Goal: Task Accomplishment & Management: Manage account settings

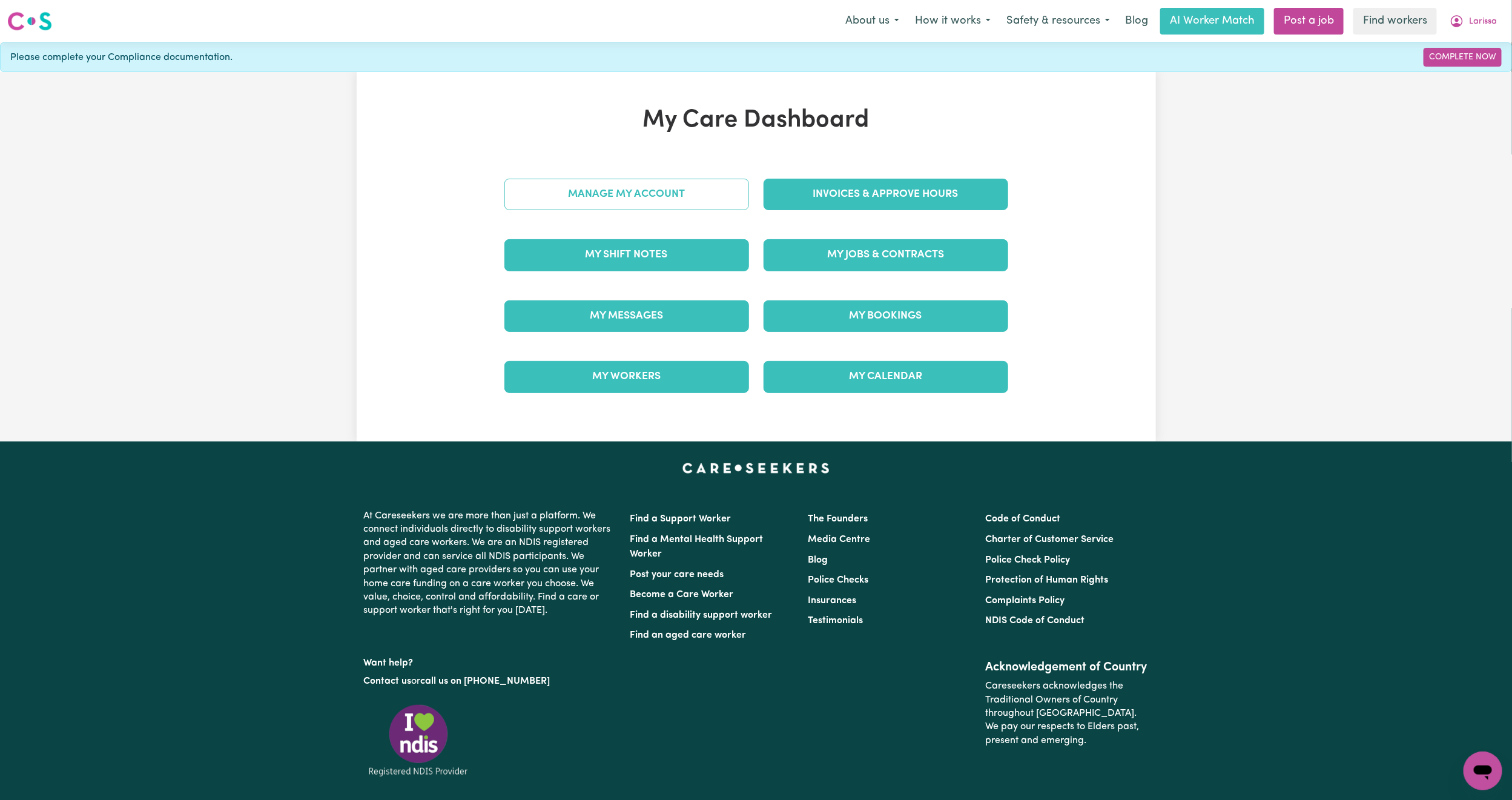
click at [727, 206] on link "Manage My Account" at bounding box center [627, 194] width 245 height 31
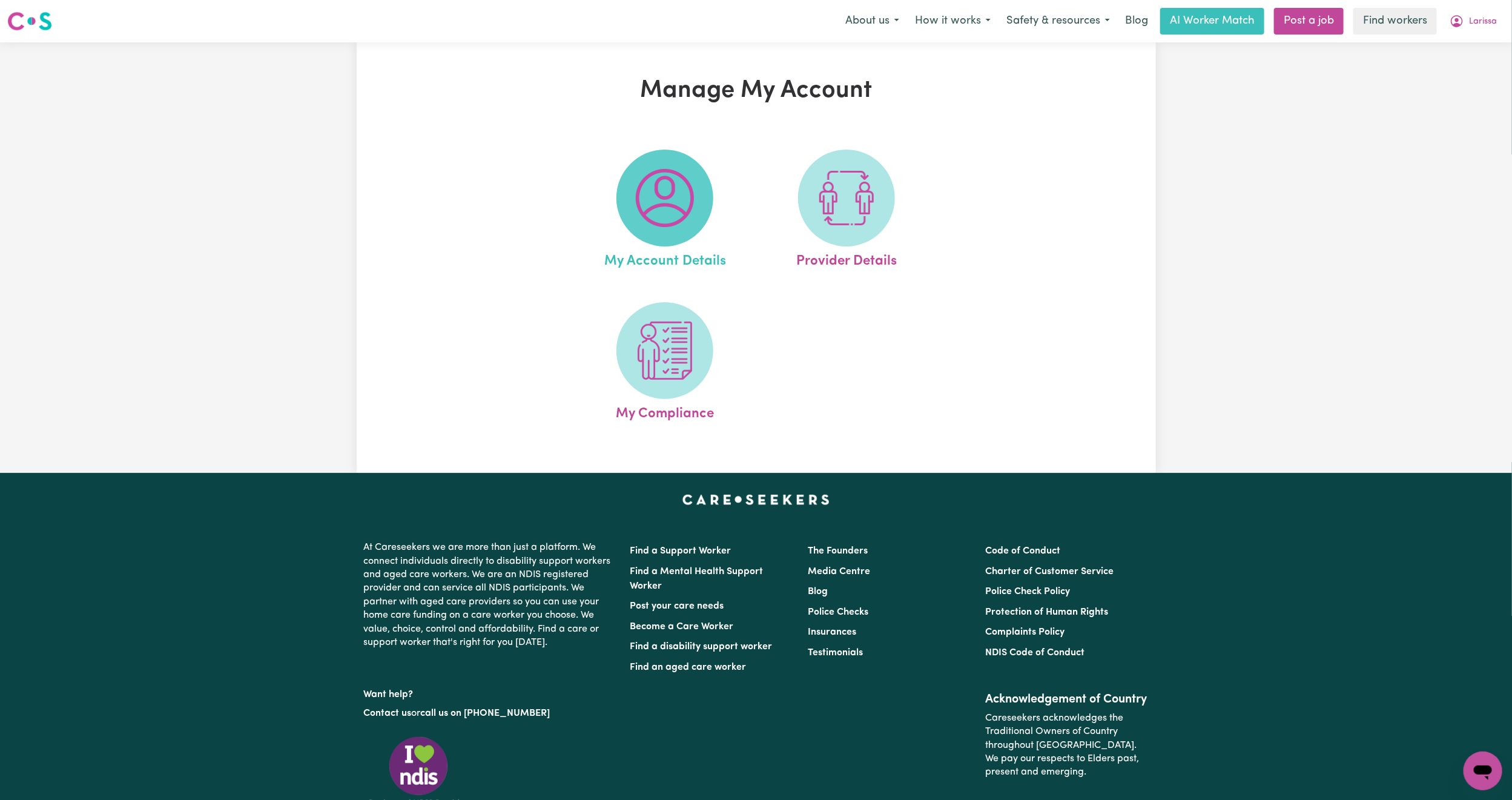
click at [645, 226] on img at bounding box center [665, 198] width 58 height 58
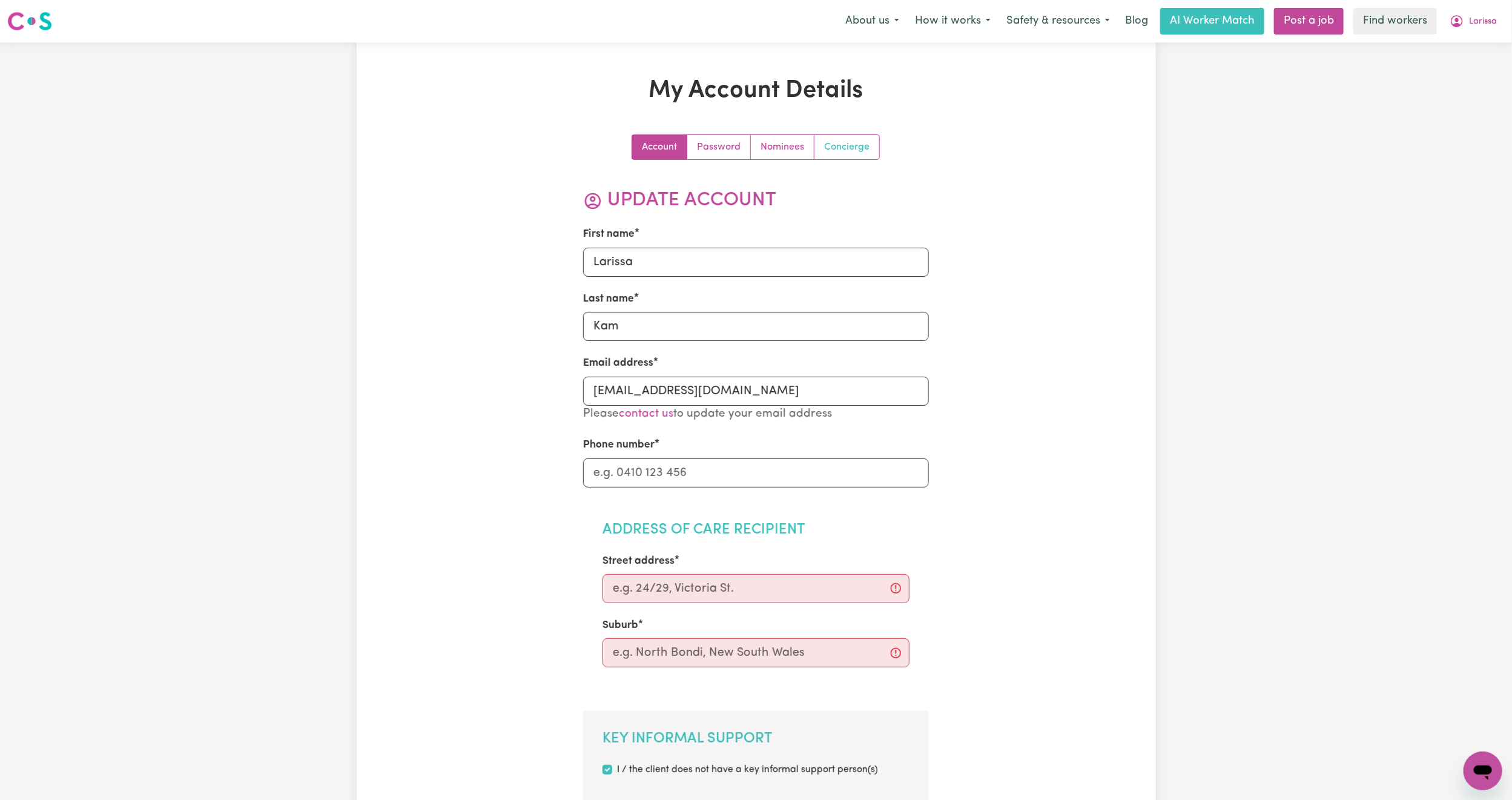
click at [852, 137] on link "Concierge" at bounding box center [846, 146] width 65 height 24
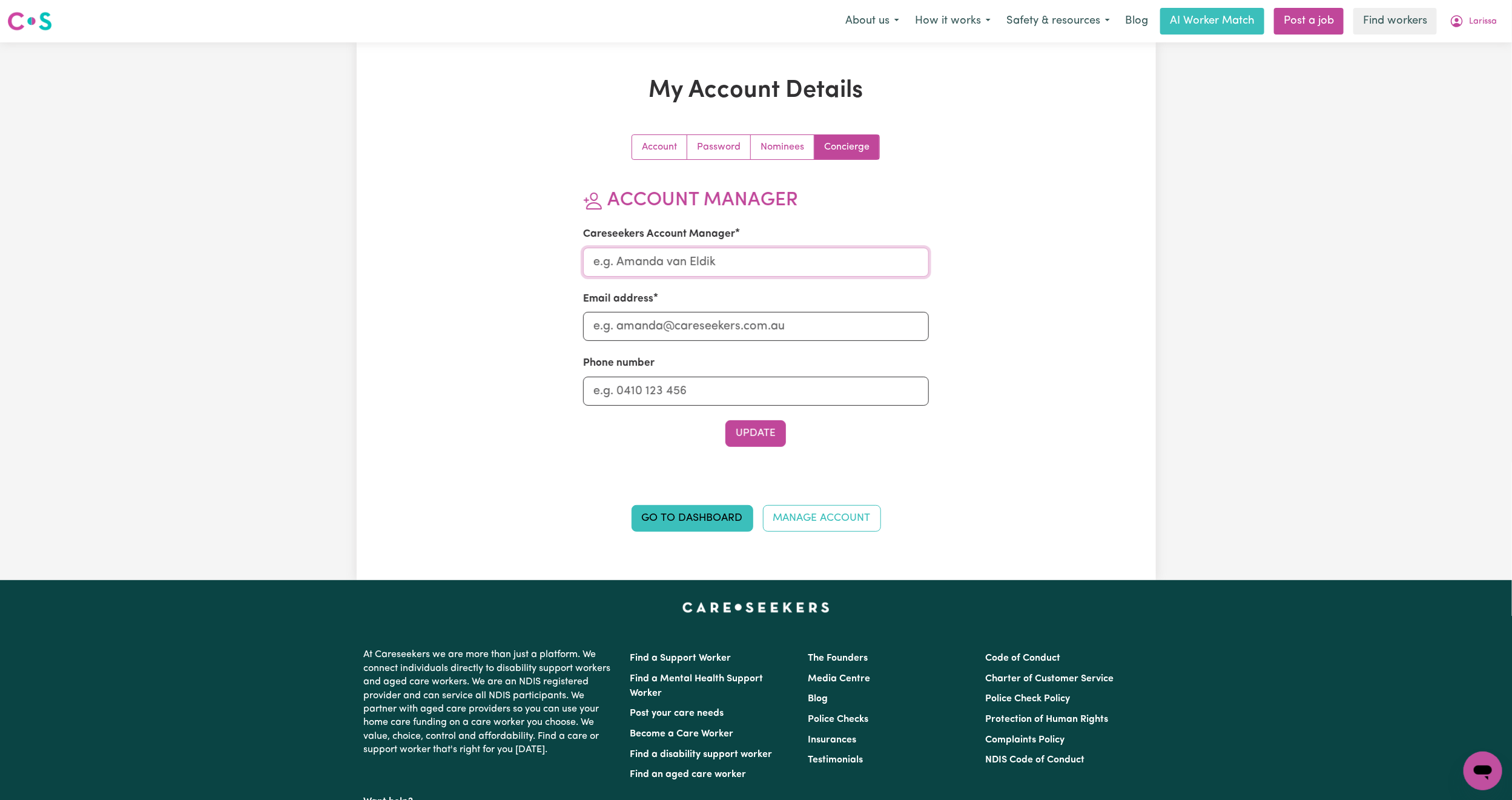
drag, startPoint x: 745, startPoint y: 260, endPoint x: 747, endPoint y: 271, distance: 11.2
click at [745, 260] on input "Careseekers Account Manager" at bounding box center [755, 261] width 346 height 29
type input "[PERSON_NAME]"
click at [714, 335] on input "Email address" at bounding box center [755, 326] width 346 height 29
type input "[PERSON_NAME][EMAIL_ADDRESS][DOMAIN_NAME]"
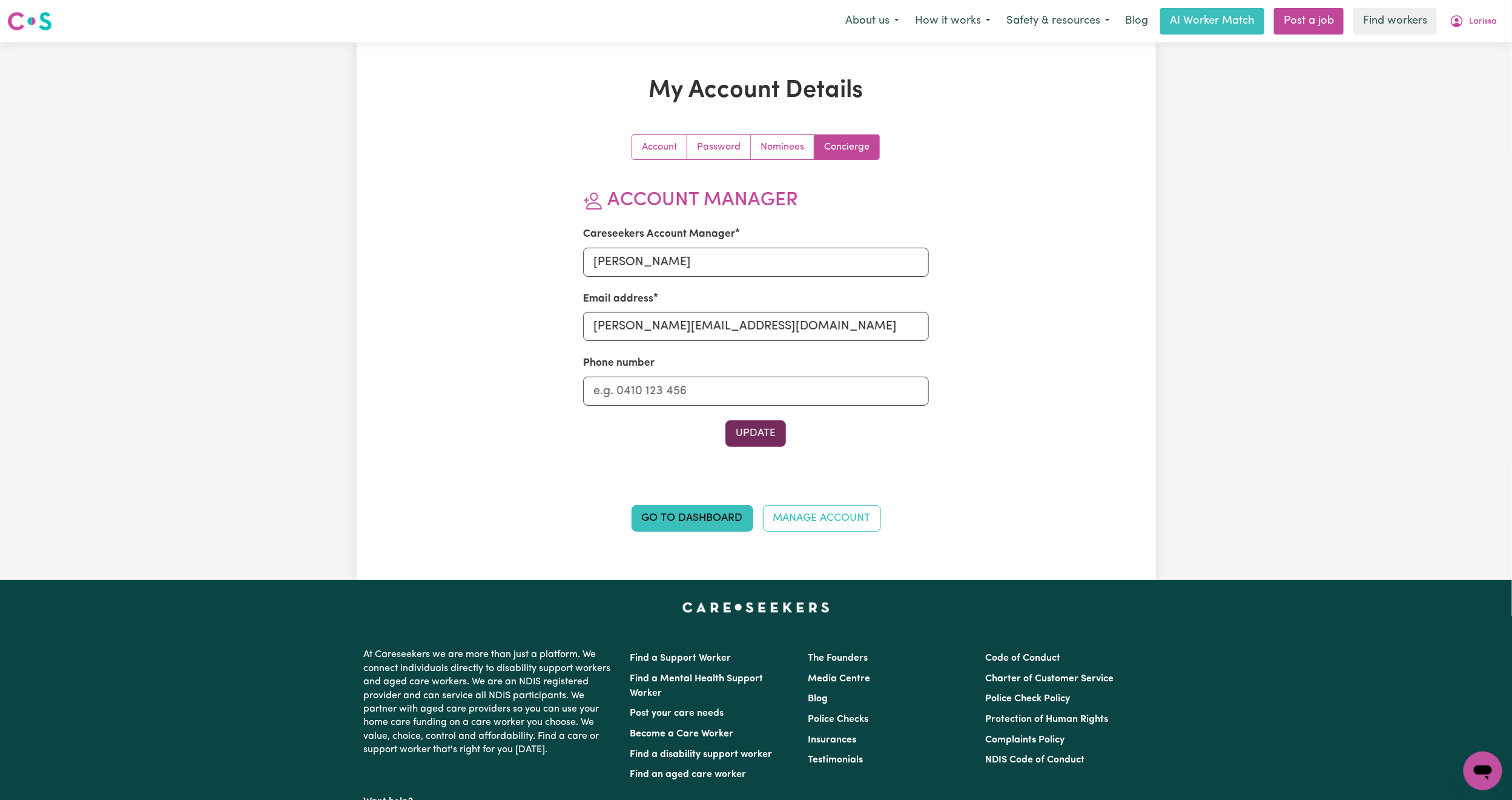
click at [750, 435] on button "Update" at bounding box center [756, 433] width 61 height 26
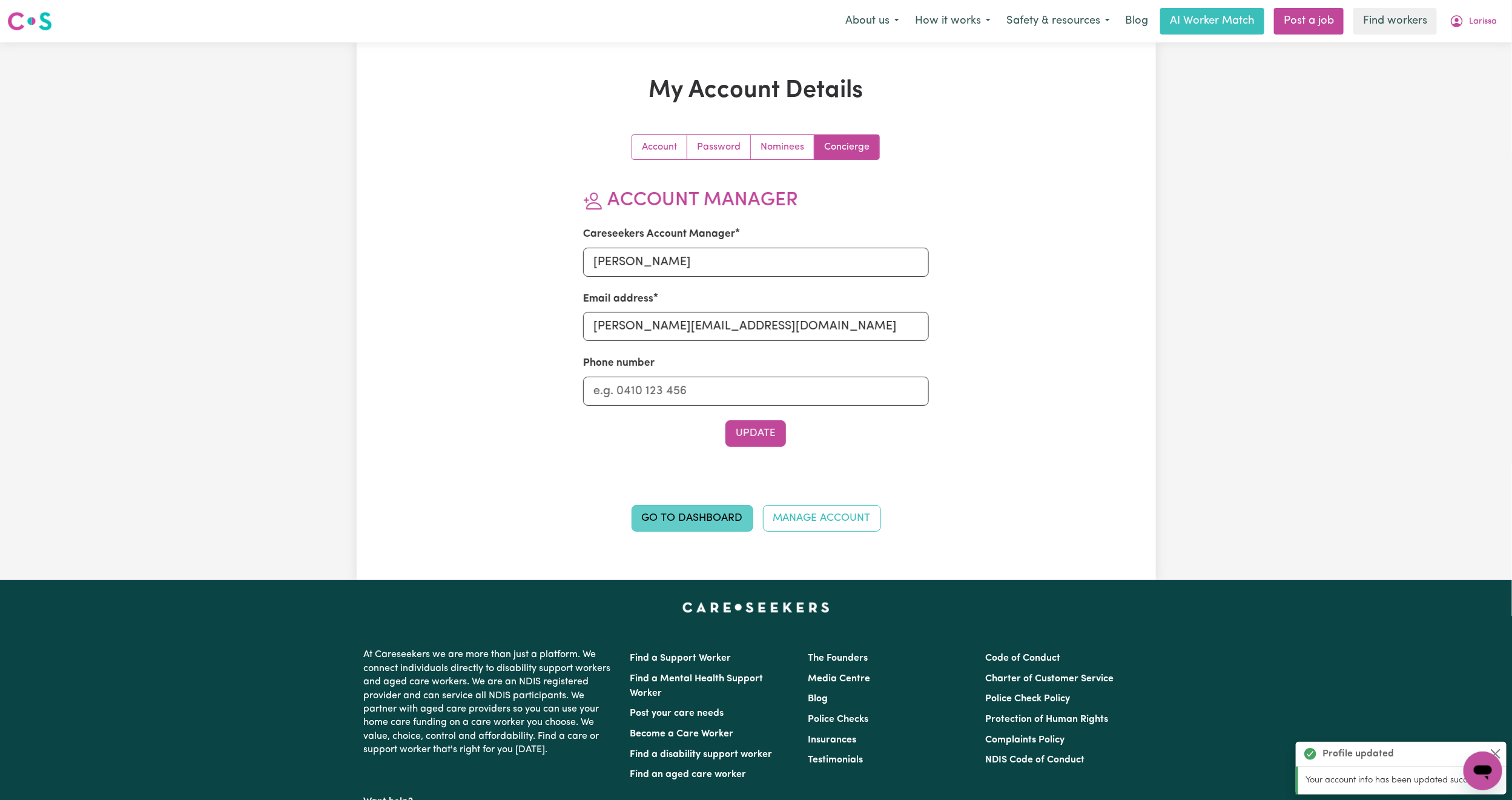
click at [667, 521] on link "Go to Dashboard" at bounding box center [692, 518] width 122 height 26
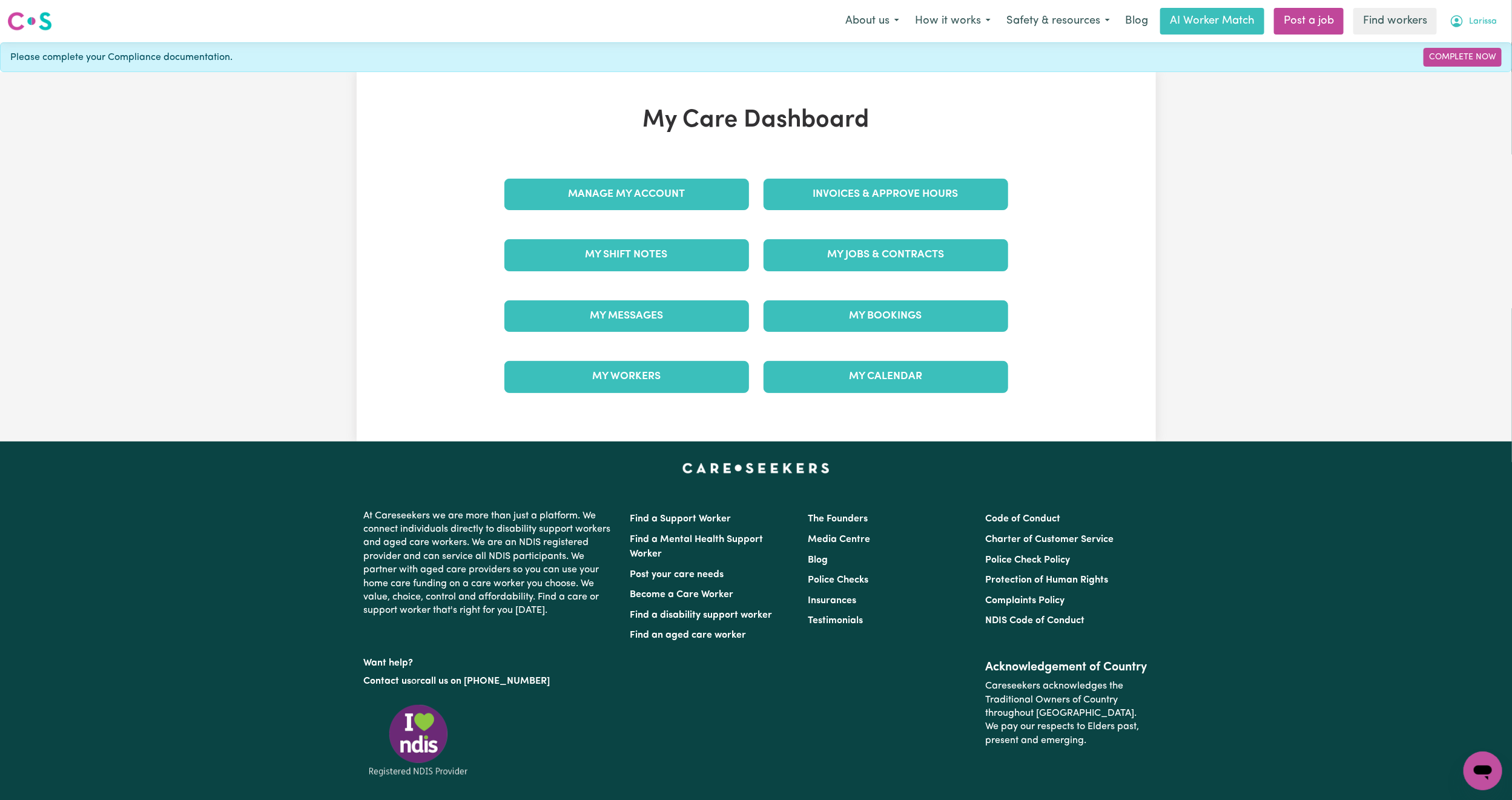
click at [1468, 25] on button "Larissa" at bounding box center [1473, 21] width 63 height 25
click at [1439, 88] on link "Logout" at bounding box center [1456, 93] width 95 height 23
